Goal: Navigation & Orientation: Find specific page/section

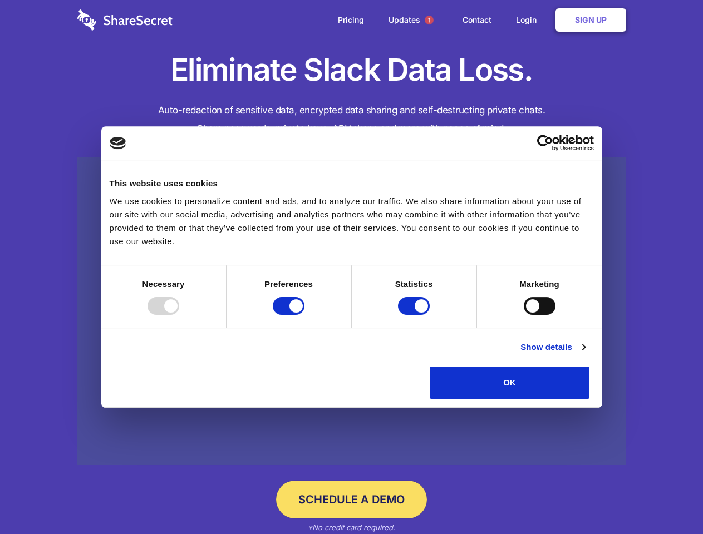
click at [179, 315] on div at bounding box center [163, 306] width 32 height 18
click at [304, 315] on input "Preferences" at bounding box center [289, 306] width 32 height 18
checkbox input "false"
click at [415, 315] on input "Statistics" at bounding box center [414, 306] width 32 height 18
checkbox input "false"
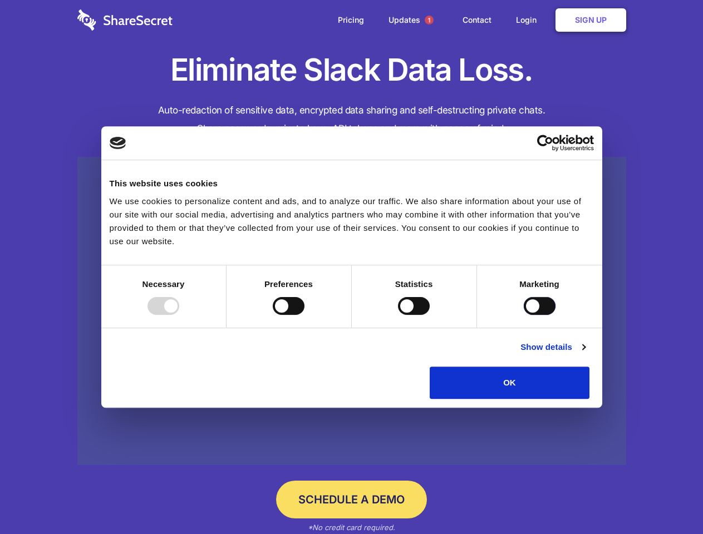
click at [524, 315] on input "Marketing" at bounding box center [540, 306] width 32 height 18
checkbox input "true"
click at [585, 354] on link "Show details" at bounding box center [552, 346] width 65 height 13
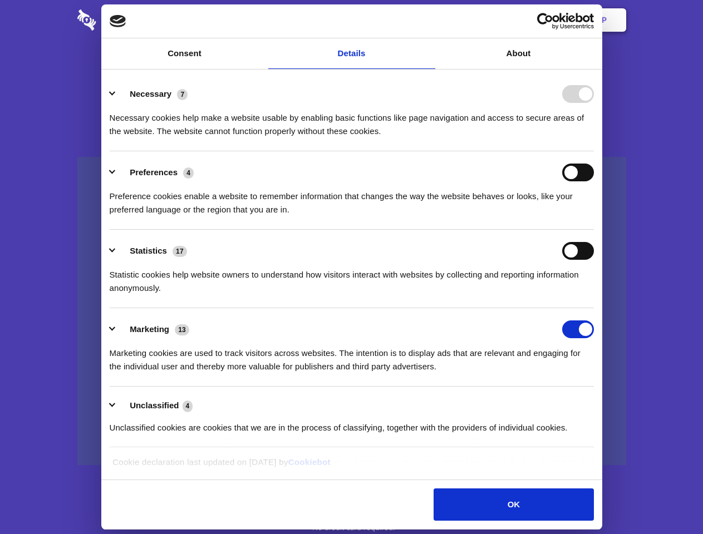
click at [594, 151] on li "Necessary 7 Necessary cookies help make a website usable by enabling basic func…" at bounding box center [352, 112] width 484 height 78
click at [428, 20] on span "1" at bounding box center [428, 20] width 9 height 9
